Goal: Communication & Community: Answer question/provide support

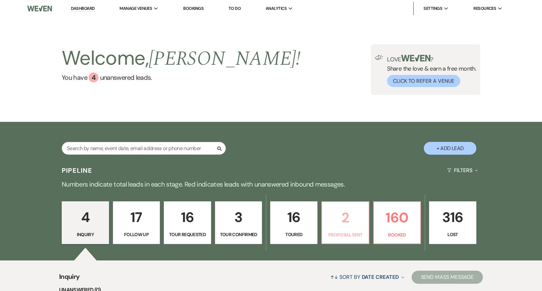
click at [332, 217] on p "2" at bounding box center [345, 218] width 39 height 22
select select "6"
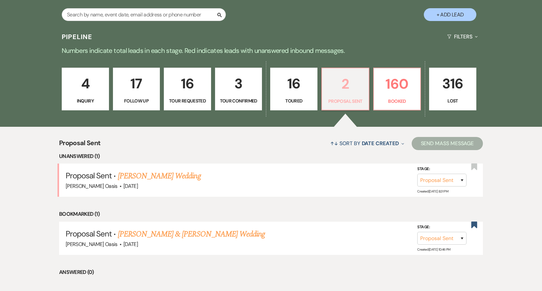
scroll to position [137, 0]
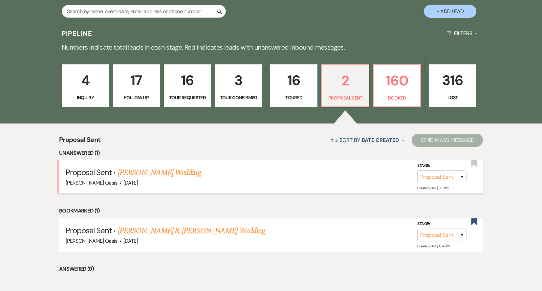
click at [149, 169] on link "Devon Schuette's Wedding" at bounding box center [159, 173] width 83 height 12
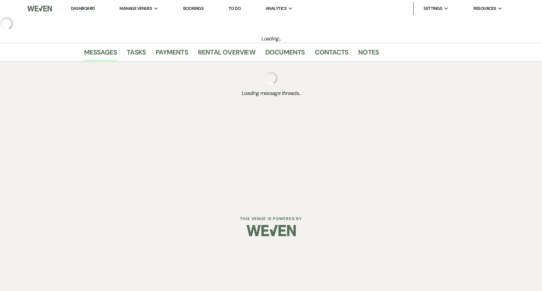
select select "6"
select select "5"
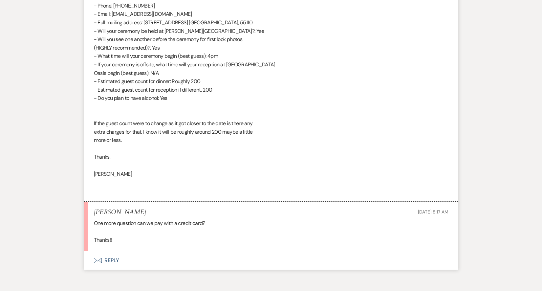
scroll to position [1952, 0]
click at [137, 251] on button "Envelope Reply" at bounding box center [271, 260] width 374 height 18
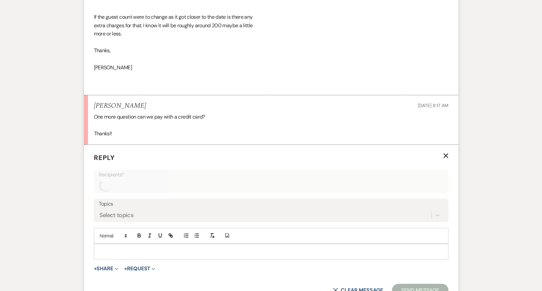
scroll to position [2077, 0]
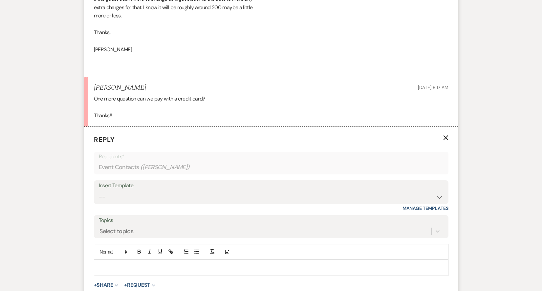
click at [135, 264] on p at bounding box center [271, 267] width 344 height 7
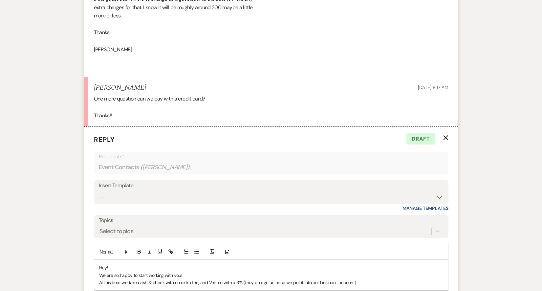
drag, startPoint x: 244, startPoint y: 250, endPoint x: 395, endPoint y: 250, distance: 151.0
click at [395, 279] on p "At this time we take cash & check with no extra fee, and Venmo with a 3% (they …" at bounding box center [271, 282] width 344 height 7
click at [150, 249] on icon "button" at bounding box center [150, 252] width 6 height 6
click at [366, 279] on p "At this time we take cash & check with no extra fee, and Venmo with a 3% (they …" at bounding box center [271, 282] width 344 height 7
click at [151, 249] on icon "button" at bounding box center [150, 252] width 6 height 6
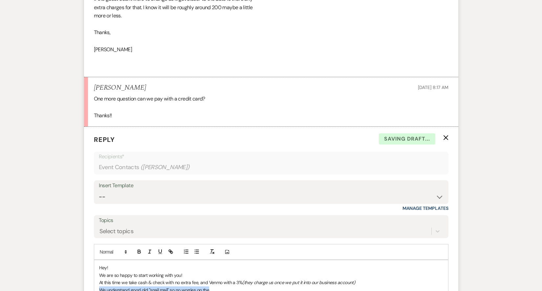
drag, startPoint x: 213, startPoint y: 259, endPoint x: 91, endPoint y: 259, distance: 122.1
click at [91, 259] on form "Reply X Saving draft... Recipients* Event Contacts ( Devon Schuette ) Insert Te…" at bounding box center [271, 235] width 374 height 216
click at [200, 286] on p "As far as guest count/fluctuation, that is no problem. We mainly put that in th…" at bounding box center [271, 289] width 344 height 7
click at [439, 286] on p "As far as guest count/fluctuation, that is no problem as long as its under the …" at bounding box center [271, 289] width 344 height 7
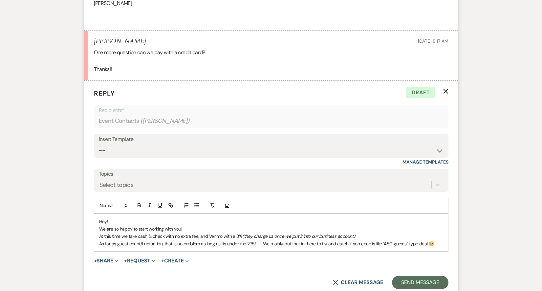
scroll to position [2126, 0]
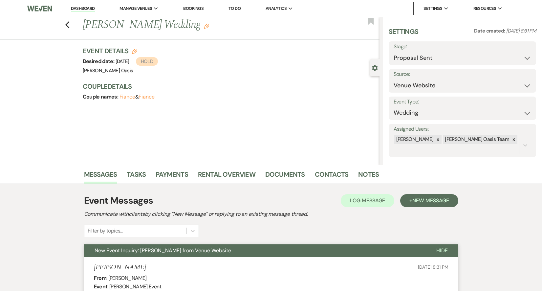
scroll to position [0, 0]
click at [92, 7] on link "Dashboard" at bounding box center [83, 9] width 24 height 6
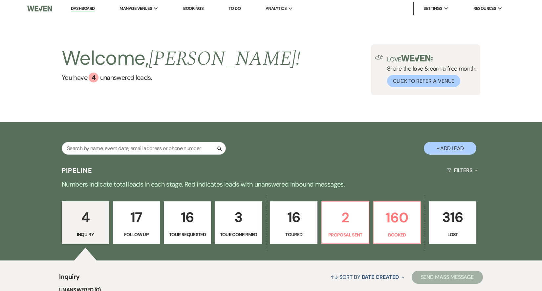
click at [349, 243] on link "2 Proposal Sent" at bounding box center [345, 222] width 48 height 43
select select "6"
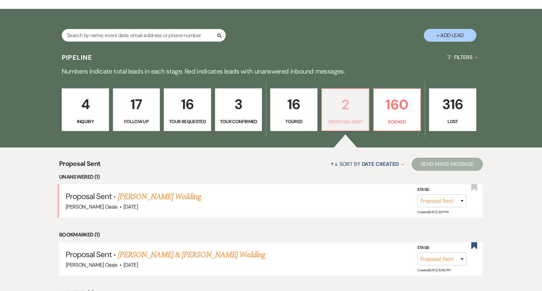
scroll to position [143, 0]
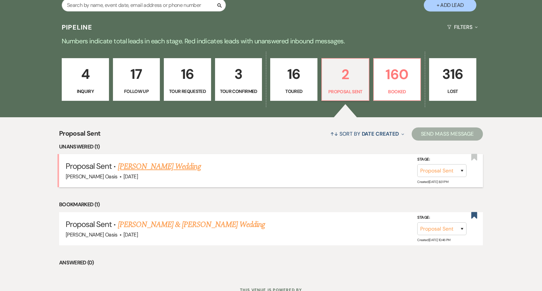
click at [178, 164] on link "Devon Schuette's Wedding" at bounding box center [159, 167] width 83 height 12
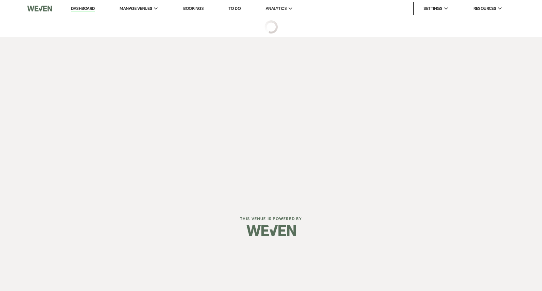
select select "6"
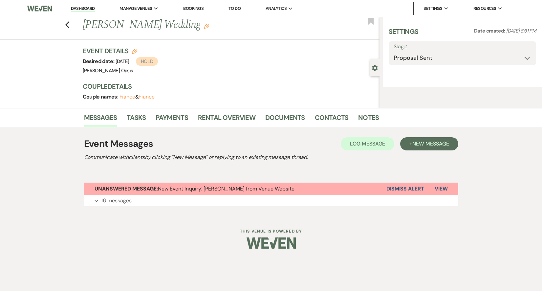
select select "5"
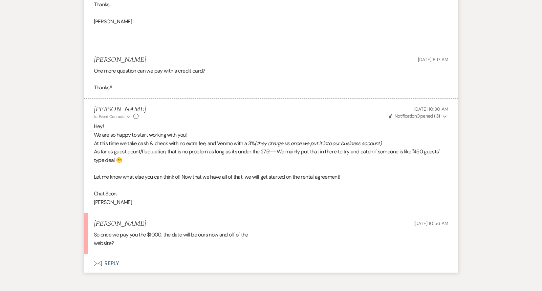
click at [134, 254] on button "Envelope Reply" at bounding box center [271, 263] width 374 height 18
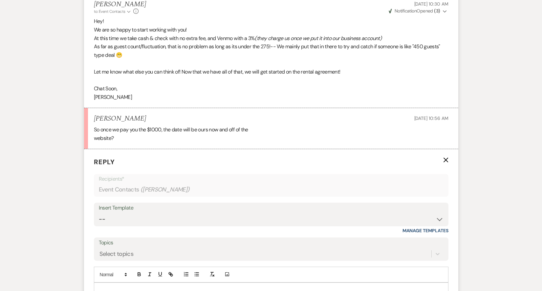
scroll to position [2230, 0]
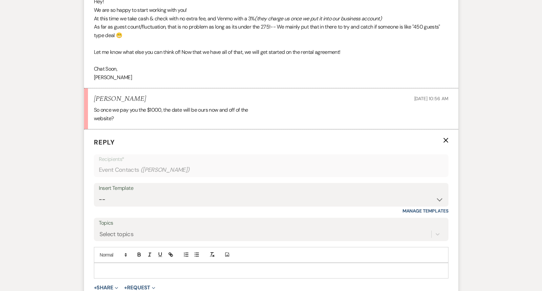
click at [135, 267] on p at bounding box center [271, 270] width 344 height 7
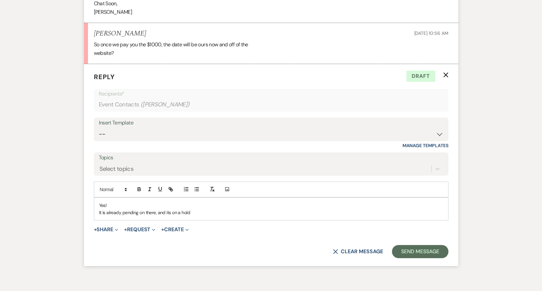
scroll to position [2295, 0]
click at [236, 209] on p "It is already pending on there, and its on a hold for a week after you get the …" at bounding box center [271, 212] width 344 height 7
click at [294, 209] on p "It is already pending on there, and its on a hold for a week after you sign the…" at bounding box center [271, 212] width 344 height 7
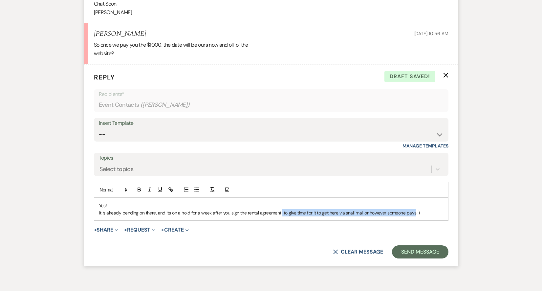
drag, startPoint x: 281, startPoint y: 178, endPoint x: 415, endPoint y: 177, distance: 134.0
click at [415, 209] on p "It is already pending on there, and its on a hold for a week after you sign the…" at bounding box center [271, 212] width 344 height 7
click at [150, 186] on icon "button" at bounding box center [150, 189] width 6 height 6
click at [437, 209] on p "It is already pending on there, and its on a hold for a week after you sign the…" at bounding box center [271, 212] width 344 height 7
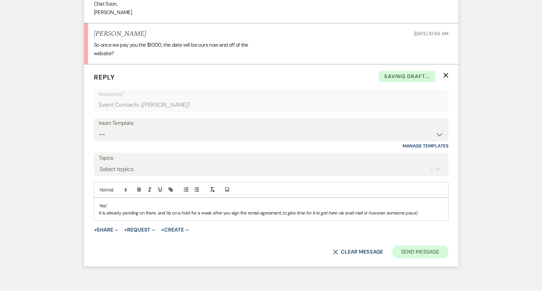
click at [435, 245] on button "Send Message" at bounding box center [420, 251] width 56 height 13
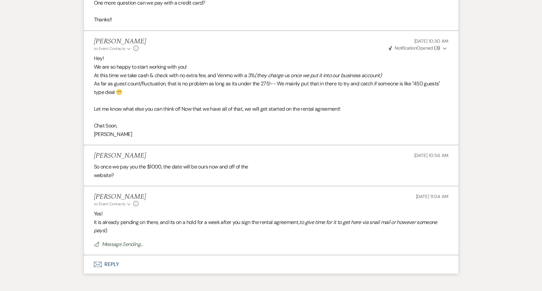
scroll to position [2159, 0]
